Goal: Find specific page/section: Find specific page/section

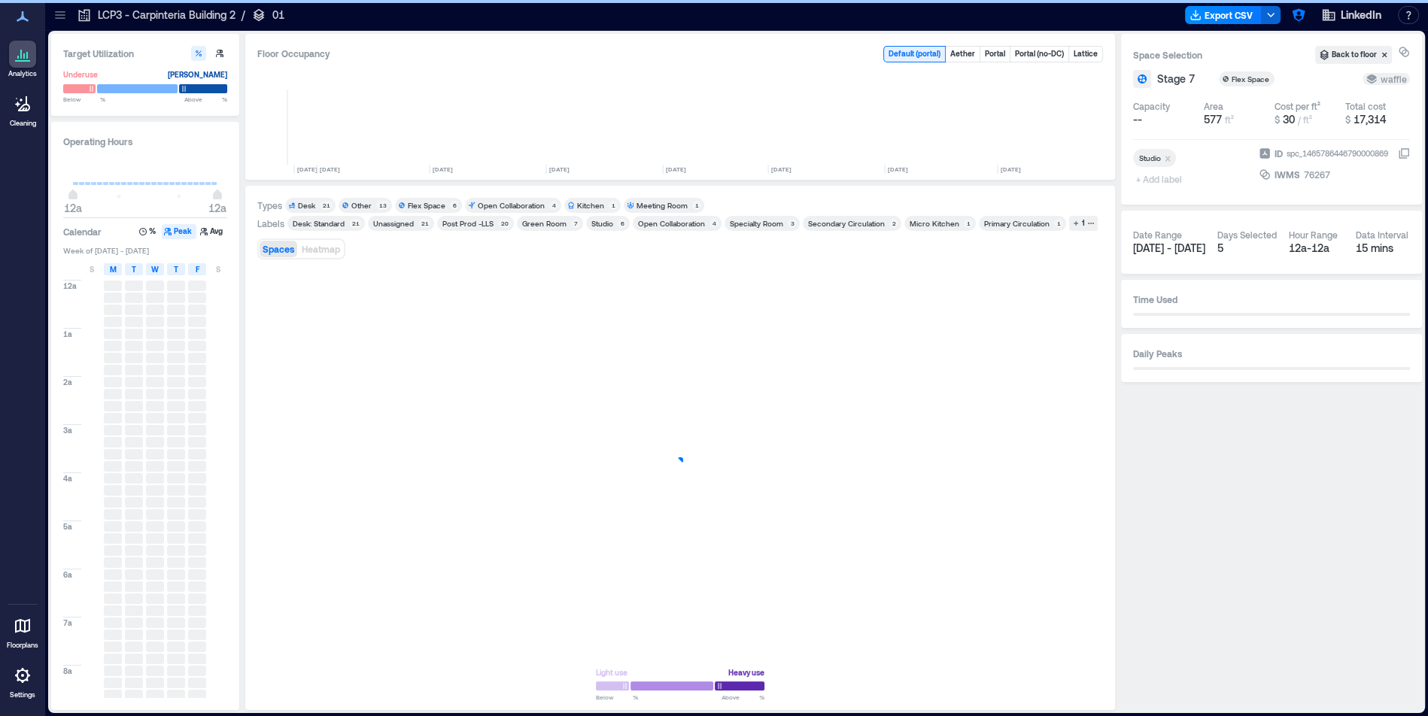
scroll to position [0, 3039]
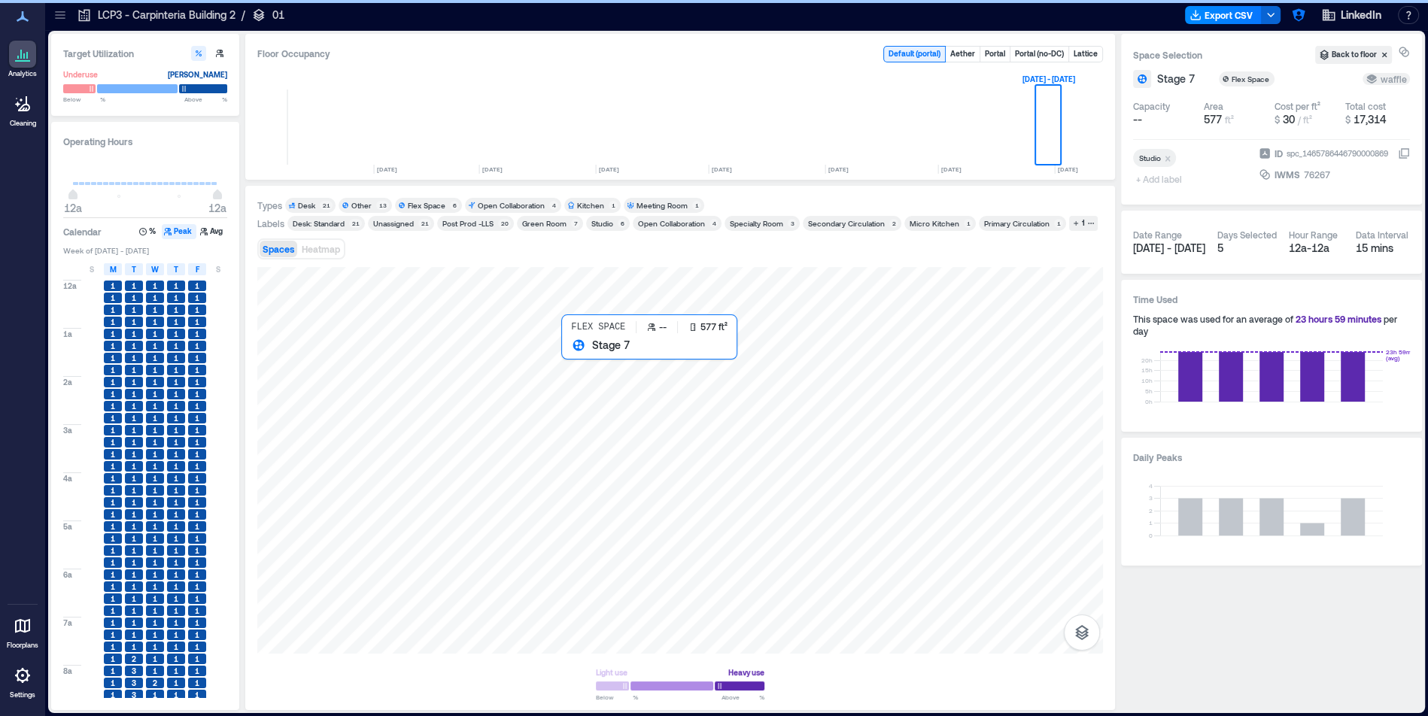
click at [635, 364] on div at bounding box center [680, 460] width 846 height 387
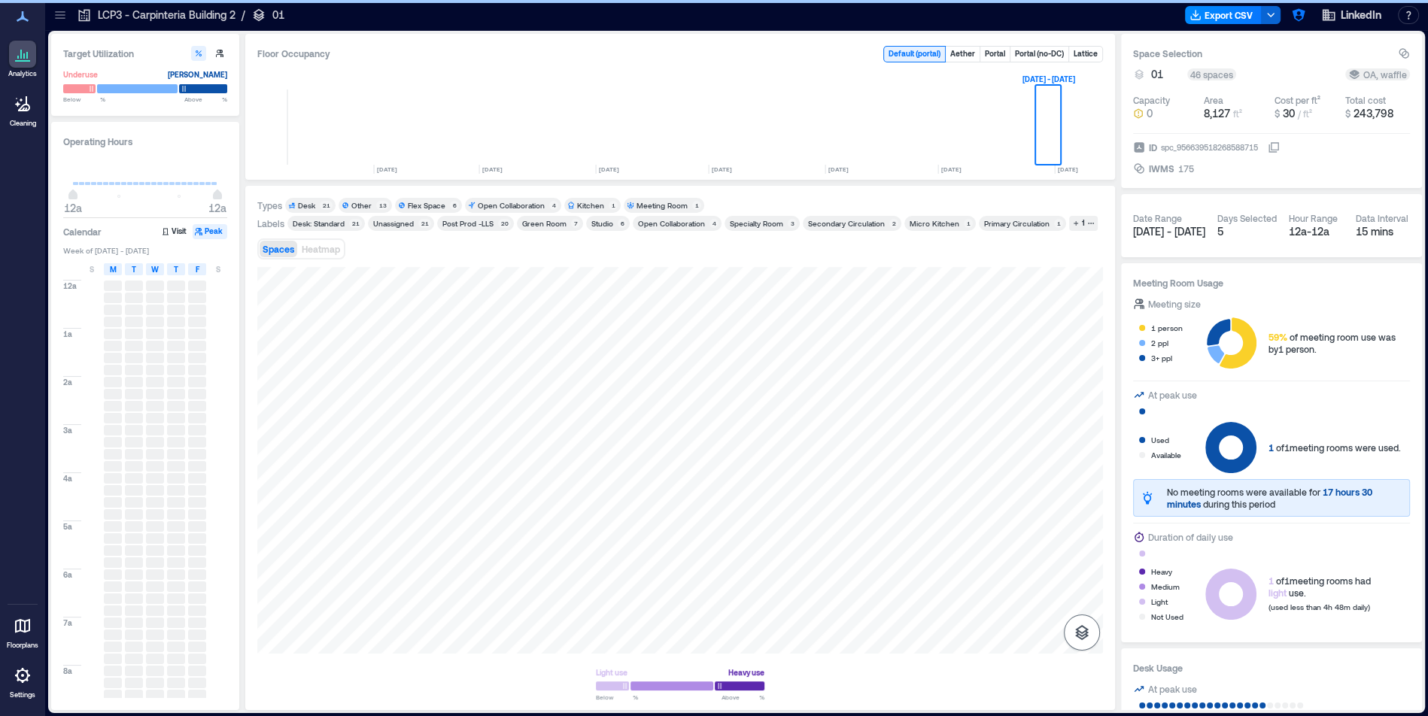
click at [1080, 638] on icon "button" at bounding box center [1082, 633] width 18 height 18
click at [1052, 597] on button "OA" at bounding box center [1046, 594] width 24 height 24
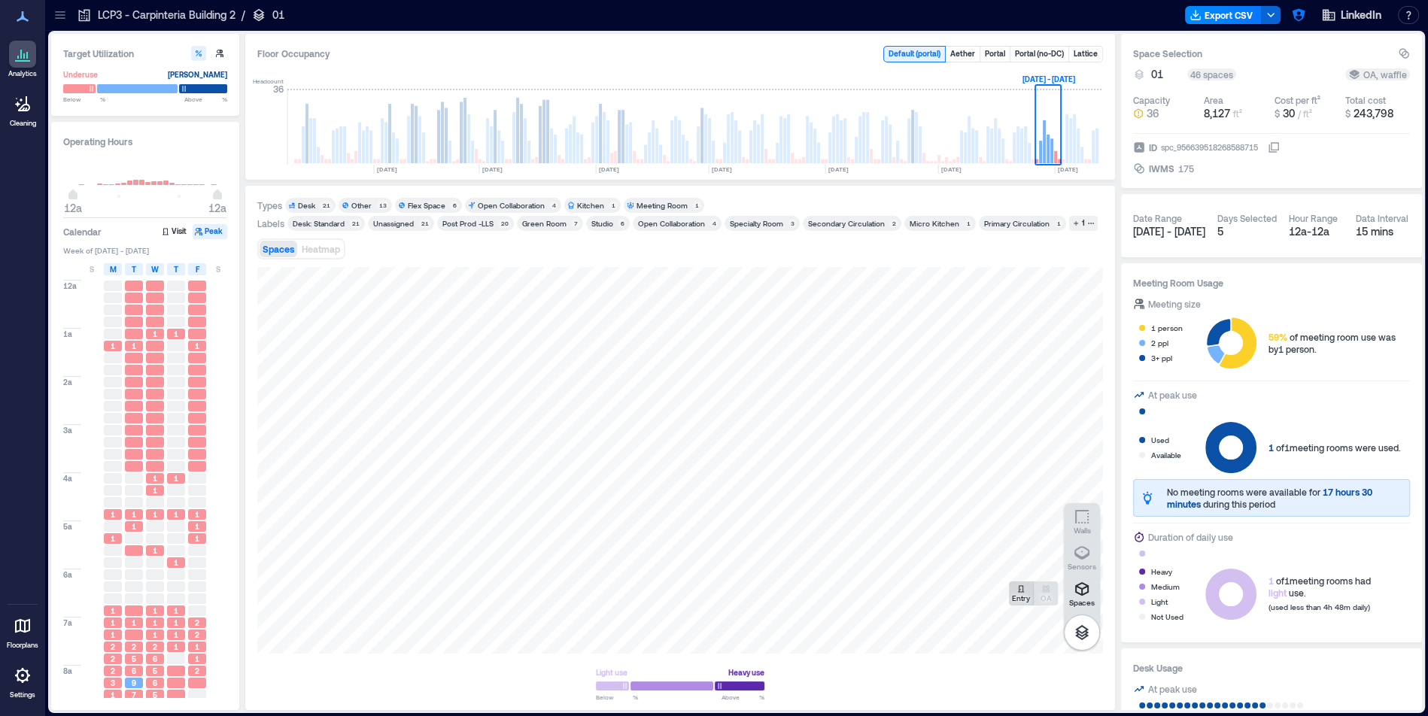
click at [1020, 595] on p "Entry" at bounding box center [1021, 598] width 18 height 9
click at [1041, 596] on p "OA" at bounding box center [1046, 598] width 11 height 9
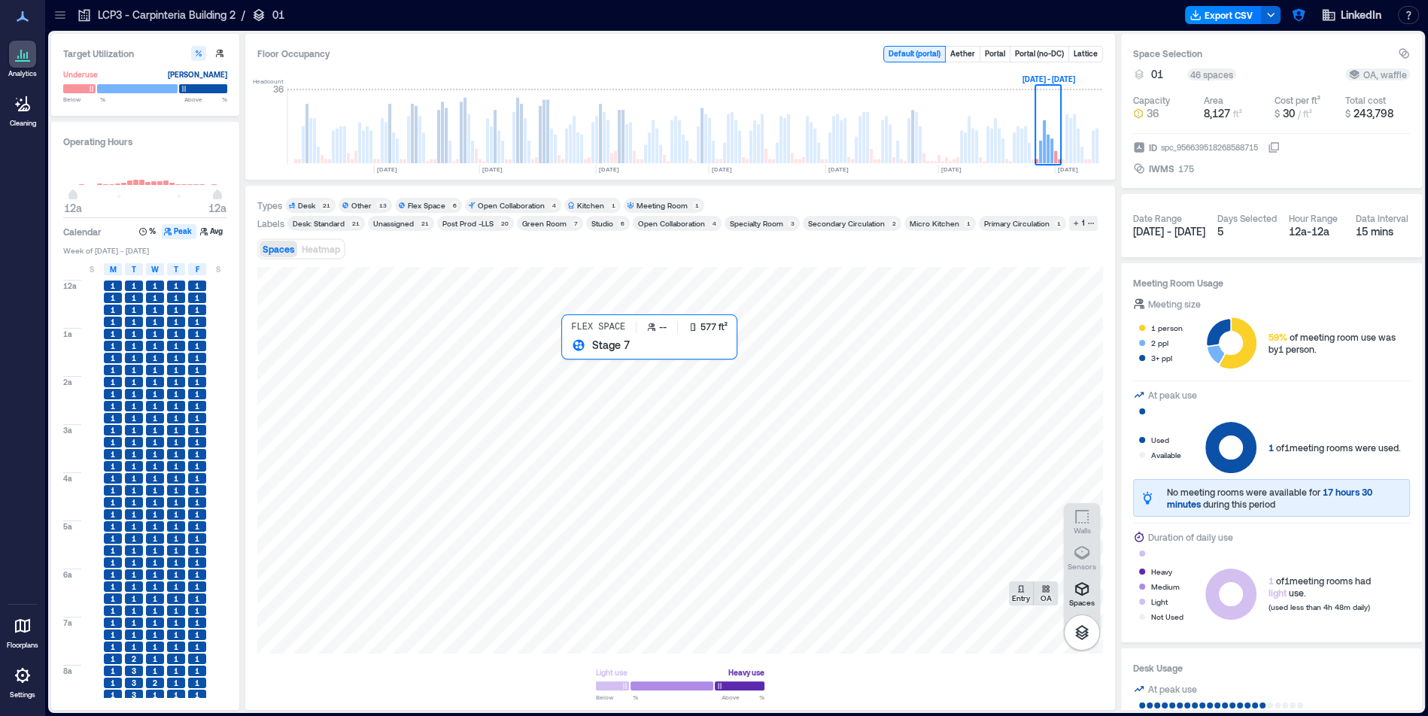
click at [601, 376] on div at bounding box center [680, 460] width 846 height 387
